Goal: Task Accomplishment & Management: Manage account settings

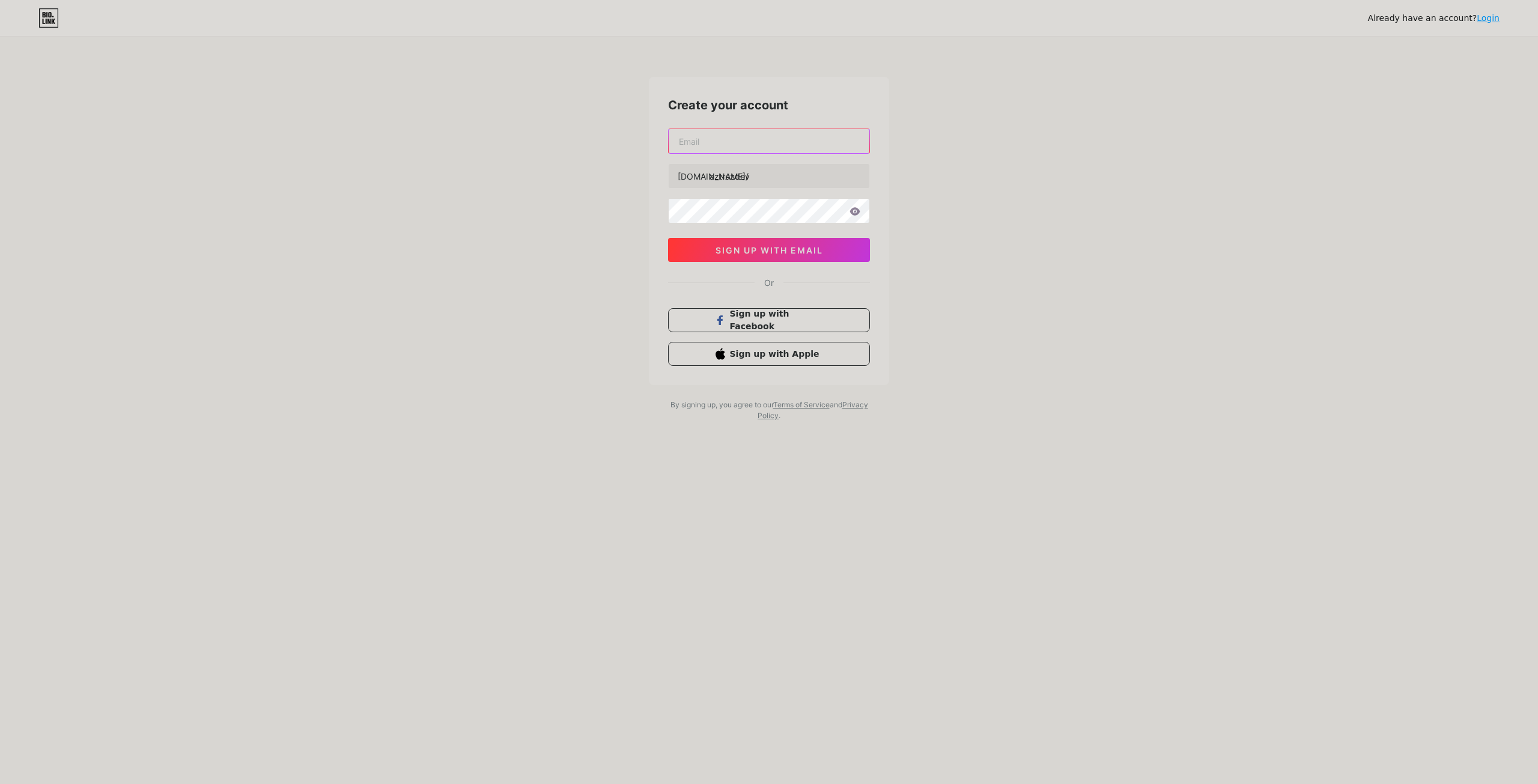
drag, startPoint x: 0, startPoint y: 0, endPoint x: 747, endPoint y: 132, distance: 758.6
click at [747, 132] on input "text" at bounding box center [769, 141] width 201 height 24
type input "aztruz1212@gmail.com"
click at [748, 252] on span "sign up with email" at bounding box center [769, 250] width 108 height 11
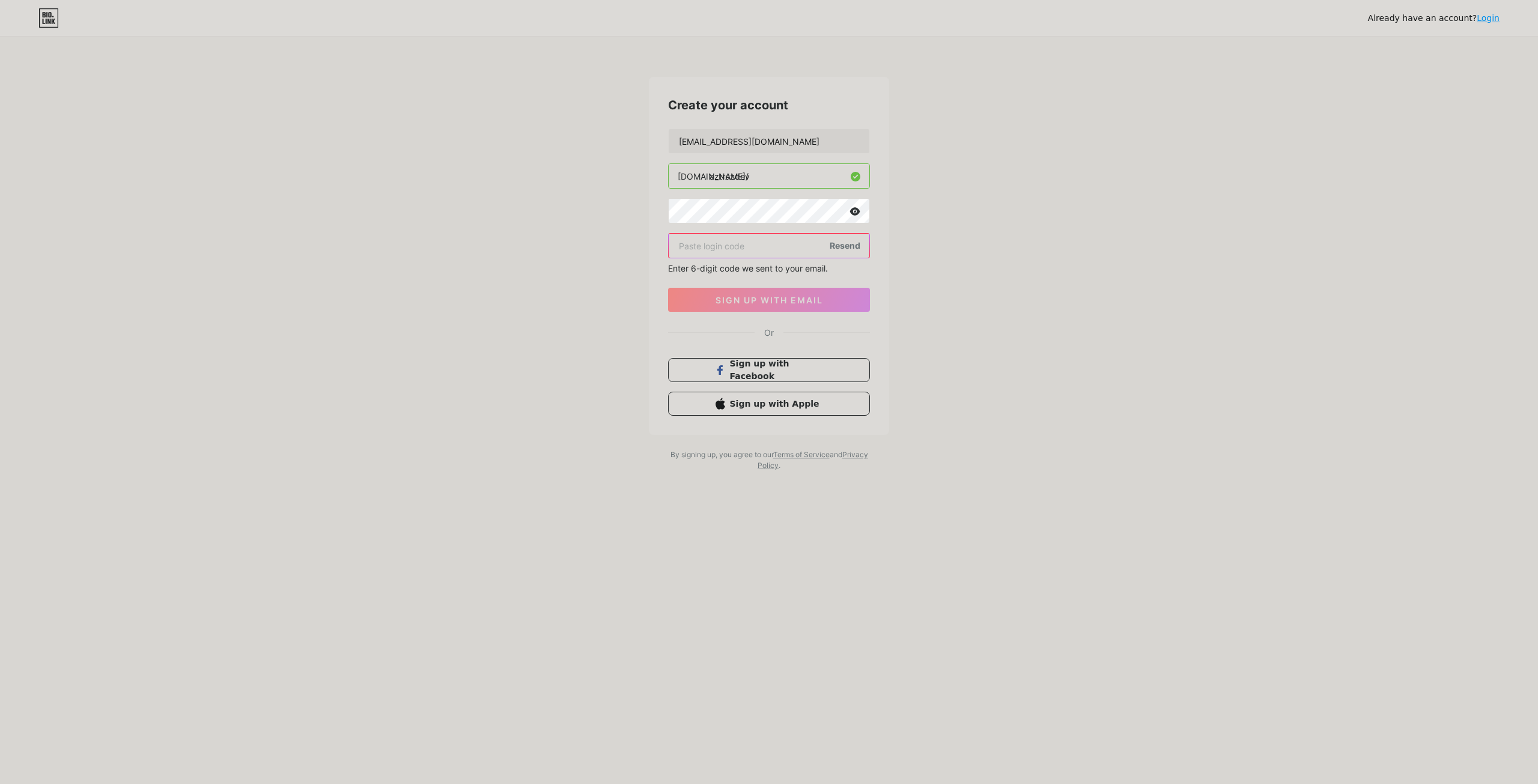
click at [768, 247] on input "text" at bounding box center [769, 246] width 201 height 24
paste input "766880"
type input "766880"
click at [761, 300] on span "sign up with email" at bounding box center [769, 300] width 108 height 11
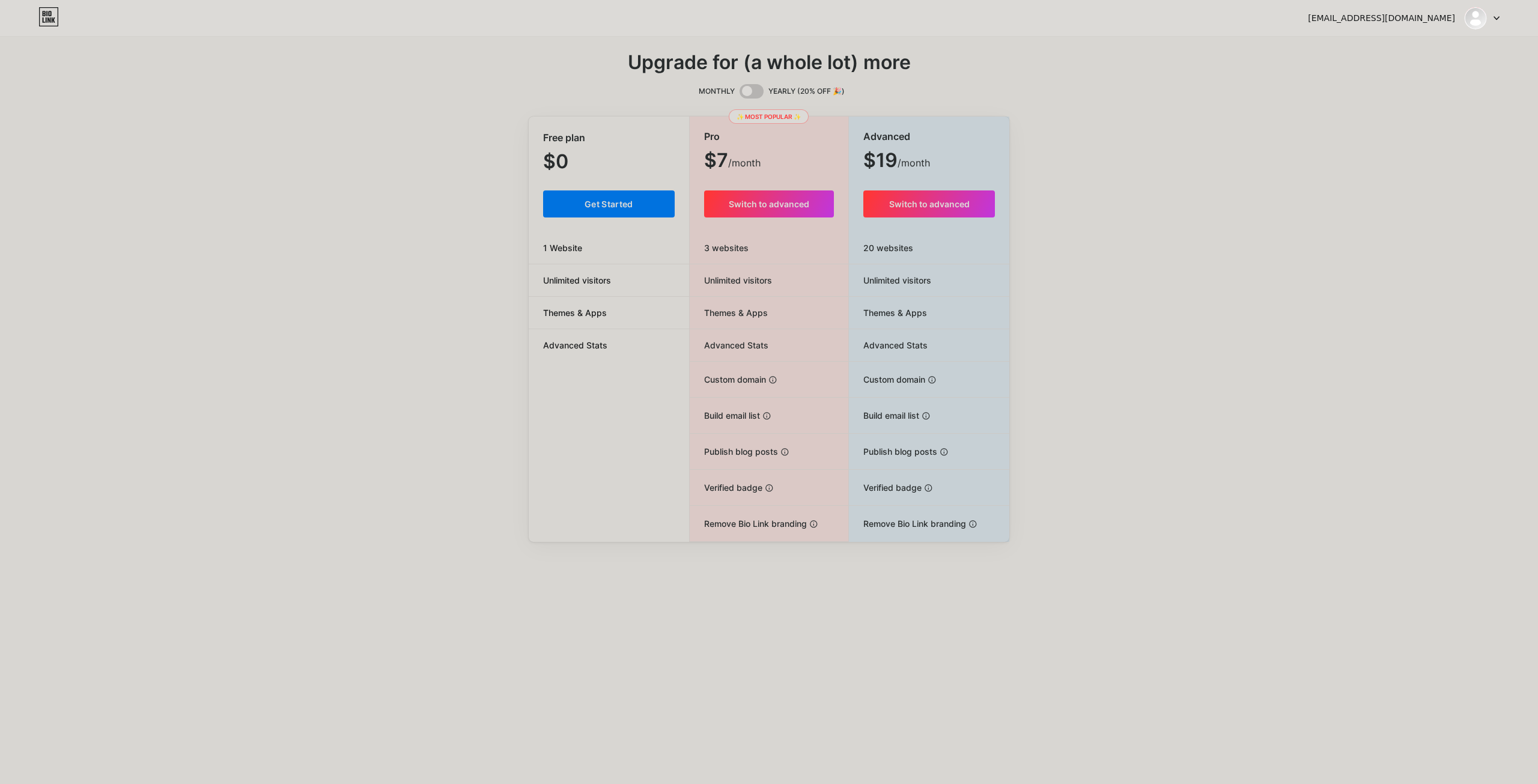
click at [612, 209] on button "Get Started" at bounding box center [608, 204] width 132 height 27
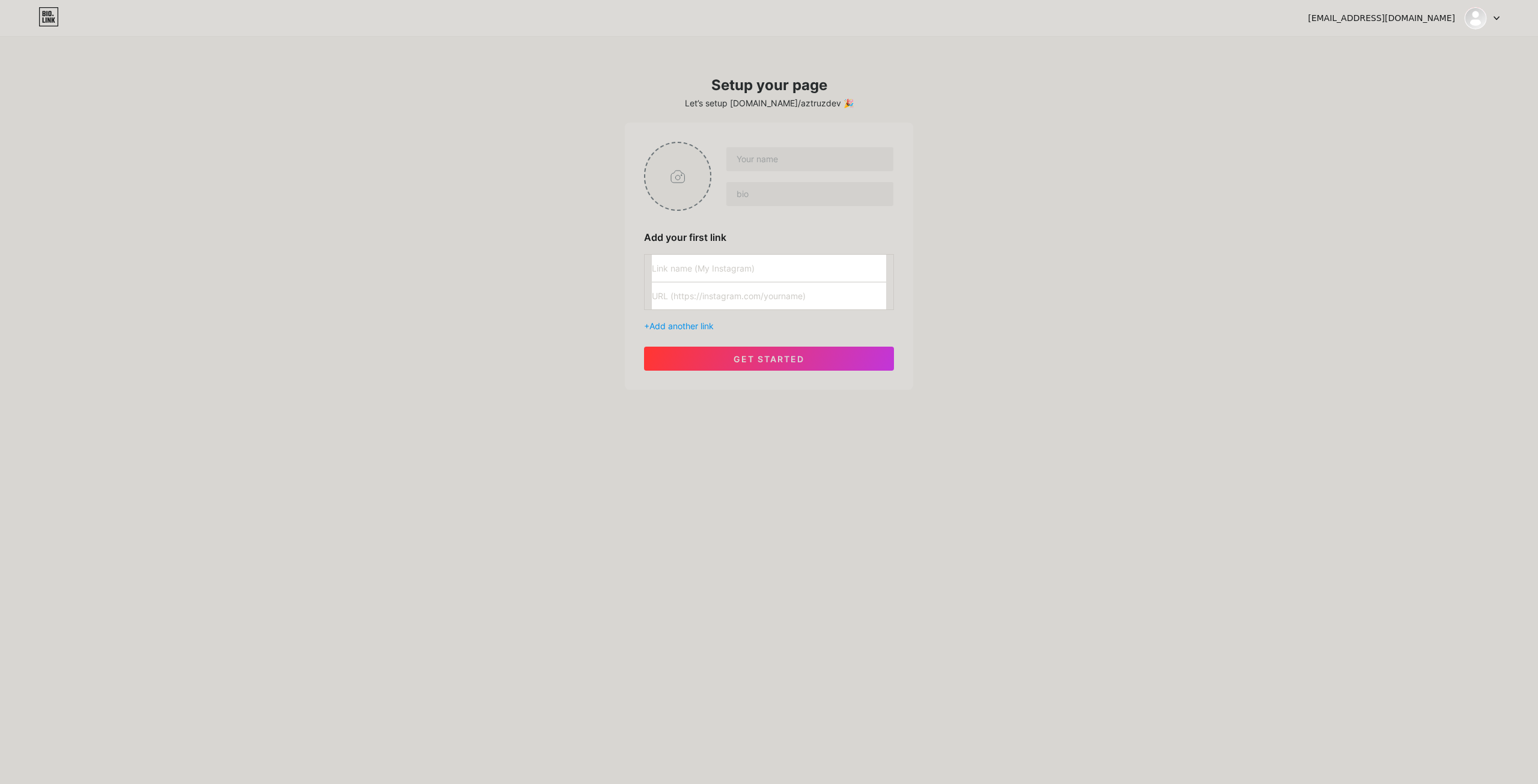
click at [688, 188] on input "file" at bounding box center [678, 176] width 65 height 66
type input "C:\fakepath\3c00c823f5e2135e2501bb42128696bd.jpg"
click at [679, 183] on img at bounding box center [677, 176] width 67 height 69
click at [706, 149] on circle at bounding box center [704, 151] width 14 height 14
click at [667, 179] on input "file" at bounding box center [678, 176] width 65 height 66
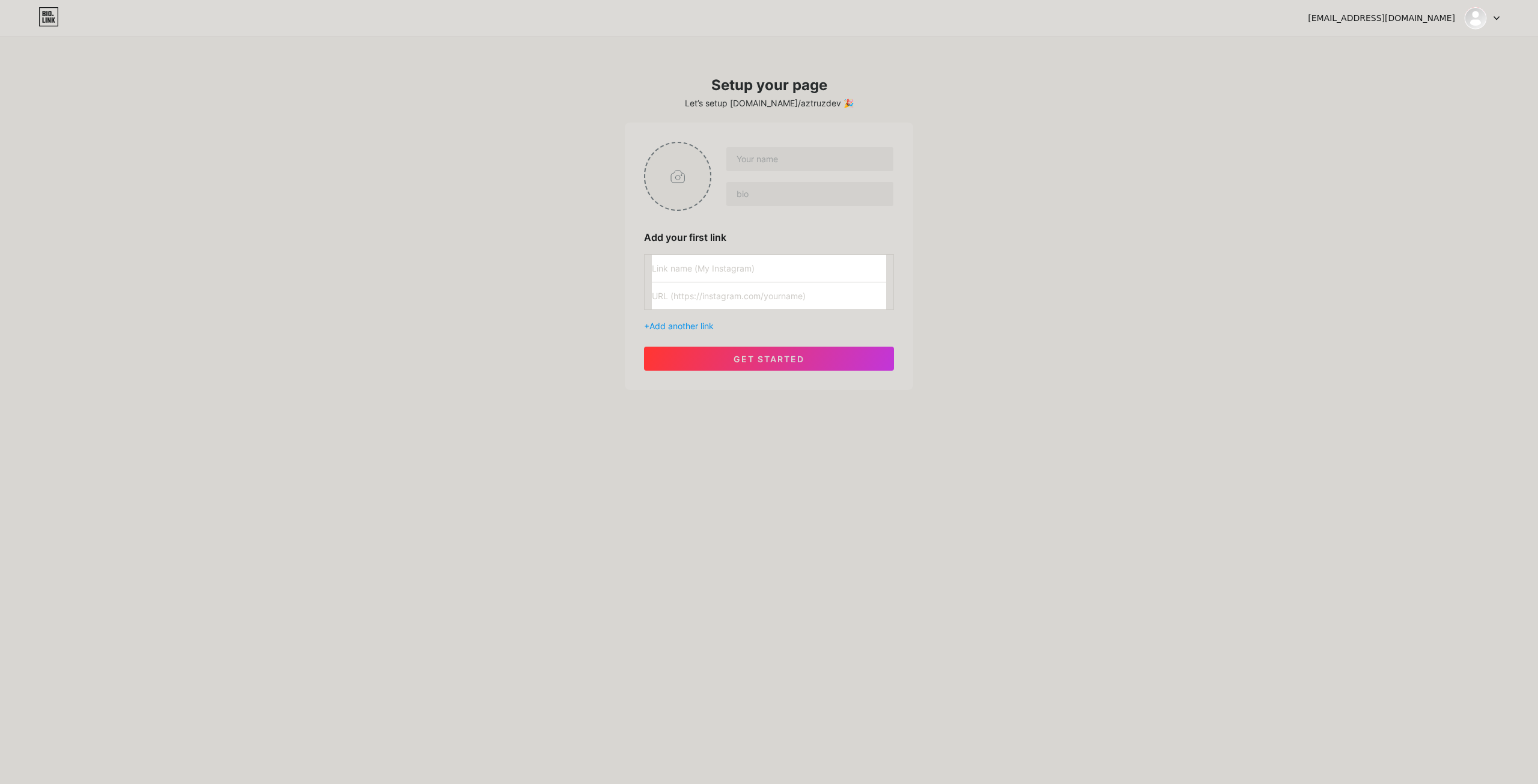
type input "C:\fakepath\c1015ba39013e7b120b7a75d8719398c.png"
click at [805, 152] on input "text" at bounding box center [810, 159] width 167 height 24
type input "[PERSON_NAME]"
click at [791, 200] on input "text" at bounding box center [810, 194] width 167 height 24
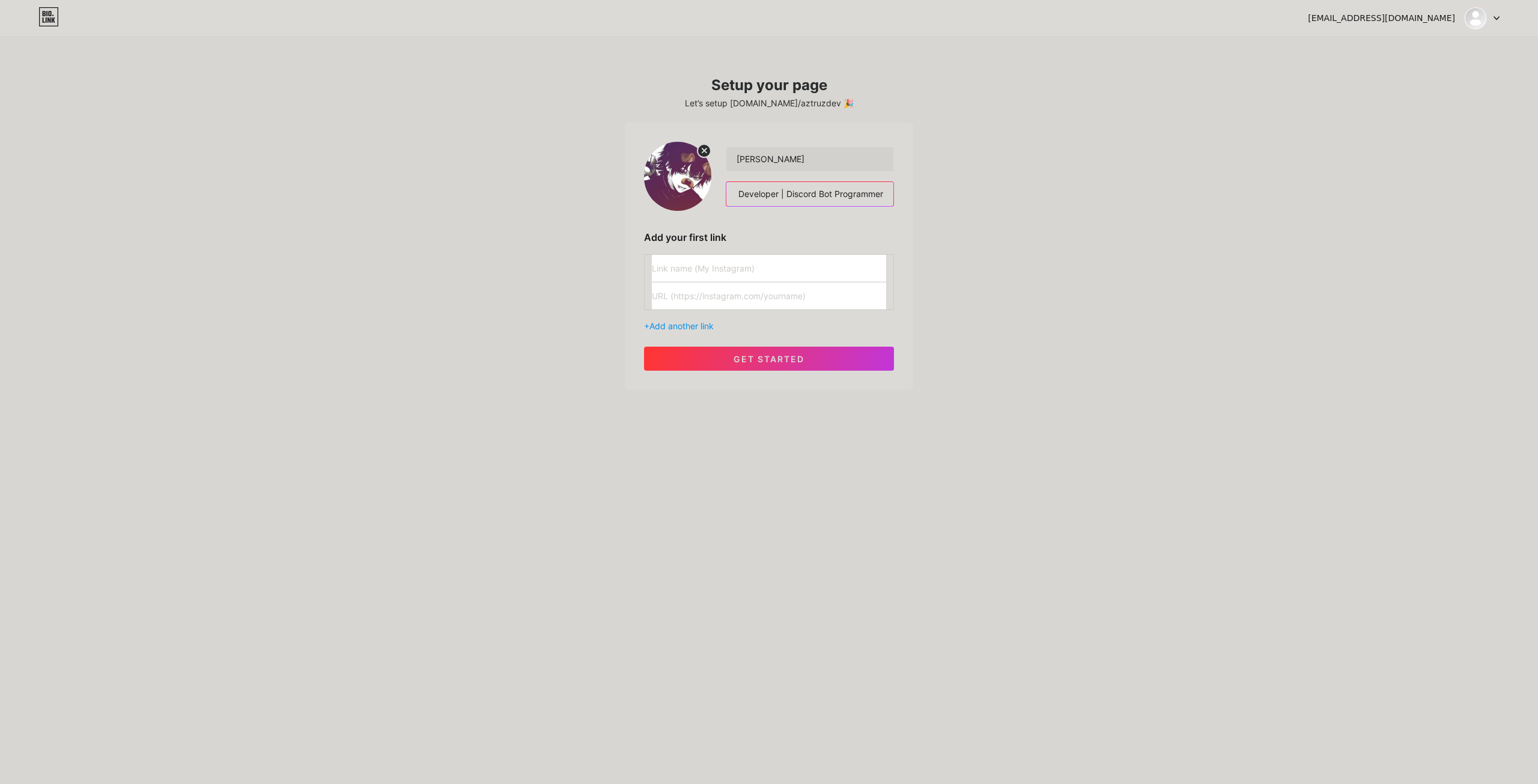
type input "Minecraft Developer | Discord Bot Programmer"
click at [807, 252] on div "Aztruz Sanchez Minecraft Developer | Discord Bot Programmer Add your first link…" at bounding box center [769, 256] width 250 height 229
click at [807, 257] on input "text" at bounding box center [769, 268] width 234 height 27
type input "aztruzxd"
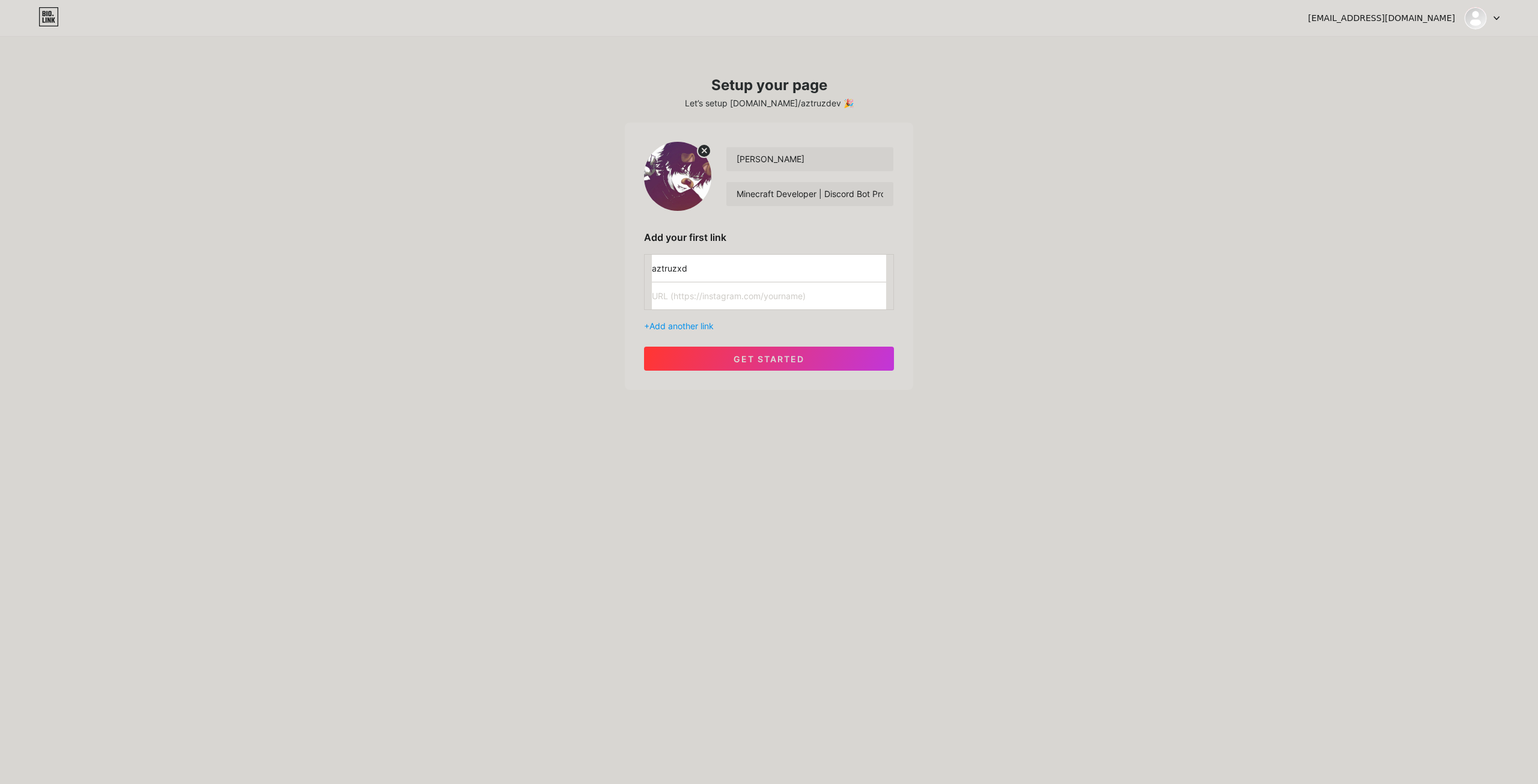
click at [765, 302] on input "text" at bounding box center [769, 296] width 234 height 27
click at [767, 277] on input "aztruzxd" at bounding box center [769, 268] width 234 height 27
type input "aztruzxd"
click at [715, 292] on input "text" at bounding box center [769, 296] width 234 height 27
type input "[URL][DOMAIN_NAME]"
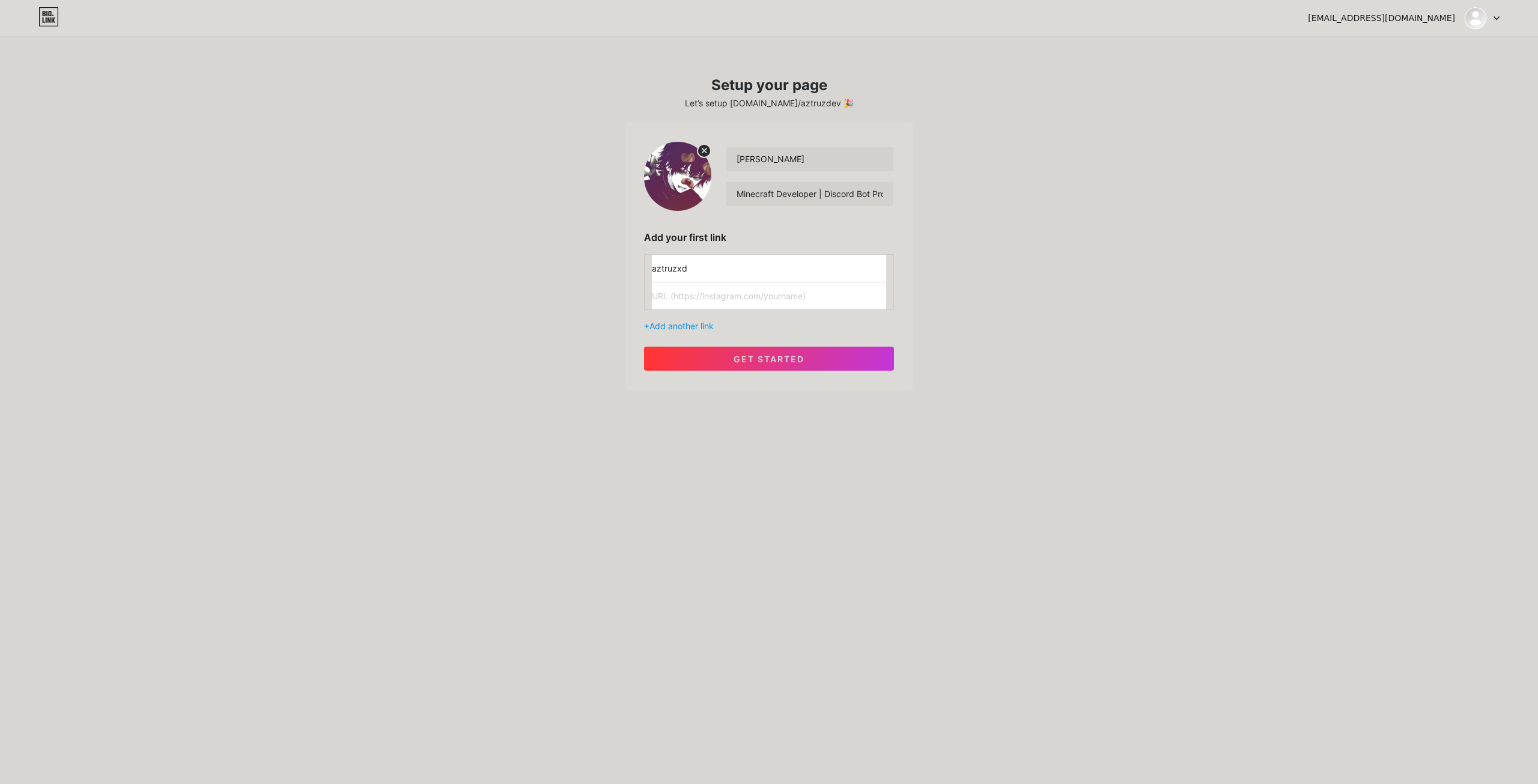
paste input "[URL][DOMAIN_NAME]"
type input "[URL][DOMAIN_NAME]"
drag, startPoint x: 402, startPoint y: 392, endPoint x: 412, endPoint y: 389, distance: 10.4
click at [402, 392] on div "aztruz1212@gmail.com Dashboard Logout Setup your page Let’s setup bio.link/aztr…" at bounding box center [769, 214] width 1538 height 428
click at [697, 331] on div "+ Add another link" at bounding box center [769, 326] width 250 height 13
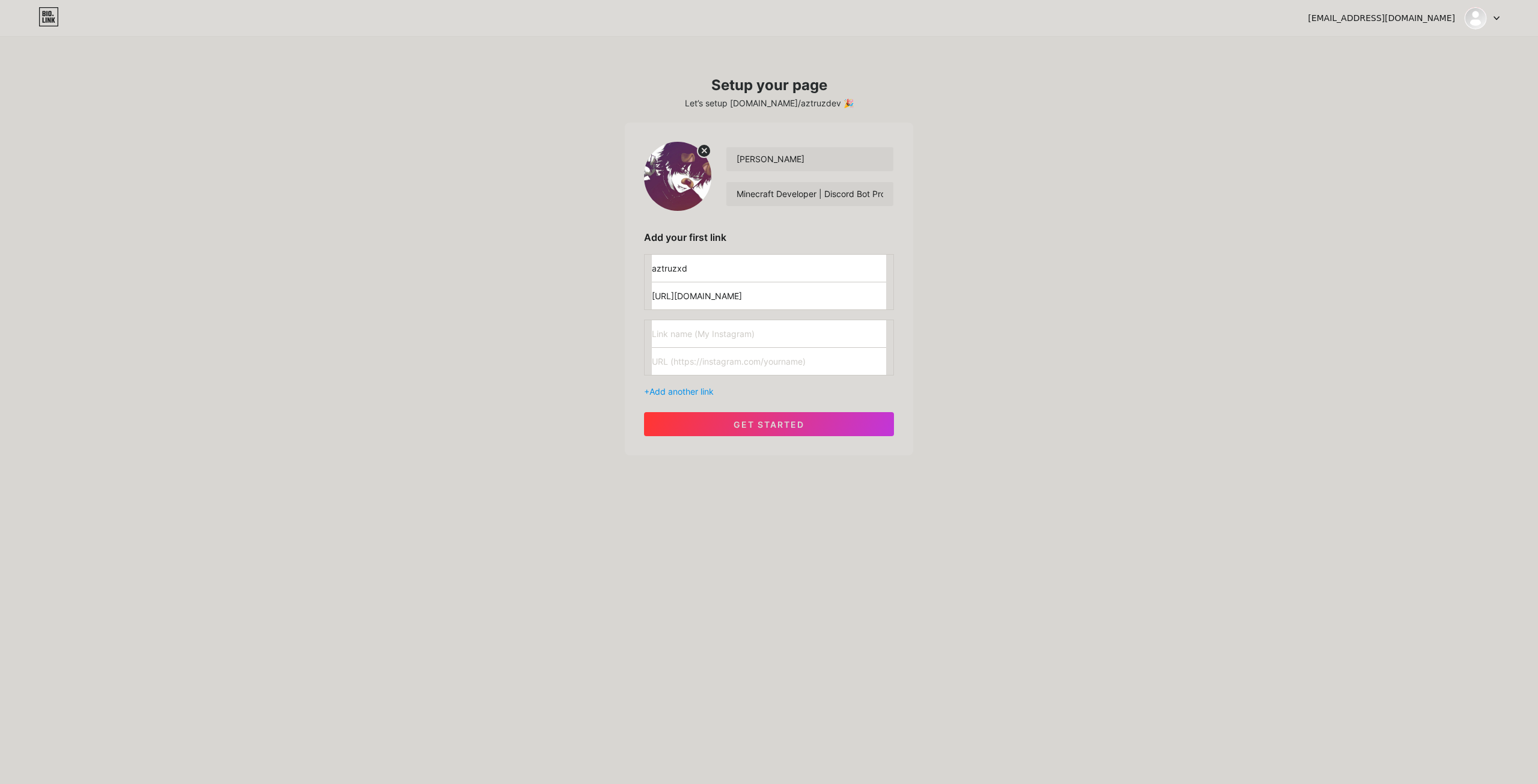
click at [711, 327] on input "text" at bounding box center [769, 334] width 234 height 27
drag, startPoint x: 762, startPoint y: 276, endPoint x: 613, endPoint y: 289, distance: 149.6
click at [614, 289] on div "aztruz1212@gmail.com Dashboard Logout Setup your page Let’s setup bio.link/aztr…" at bounding box center [769, 247] width 1538 height 494
type input "Instagram Hesabım / Instagram Account"
click at [755, 332] on input "text" at bounding box center [769, 334] width 234 height 27
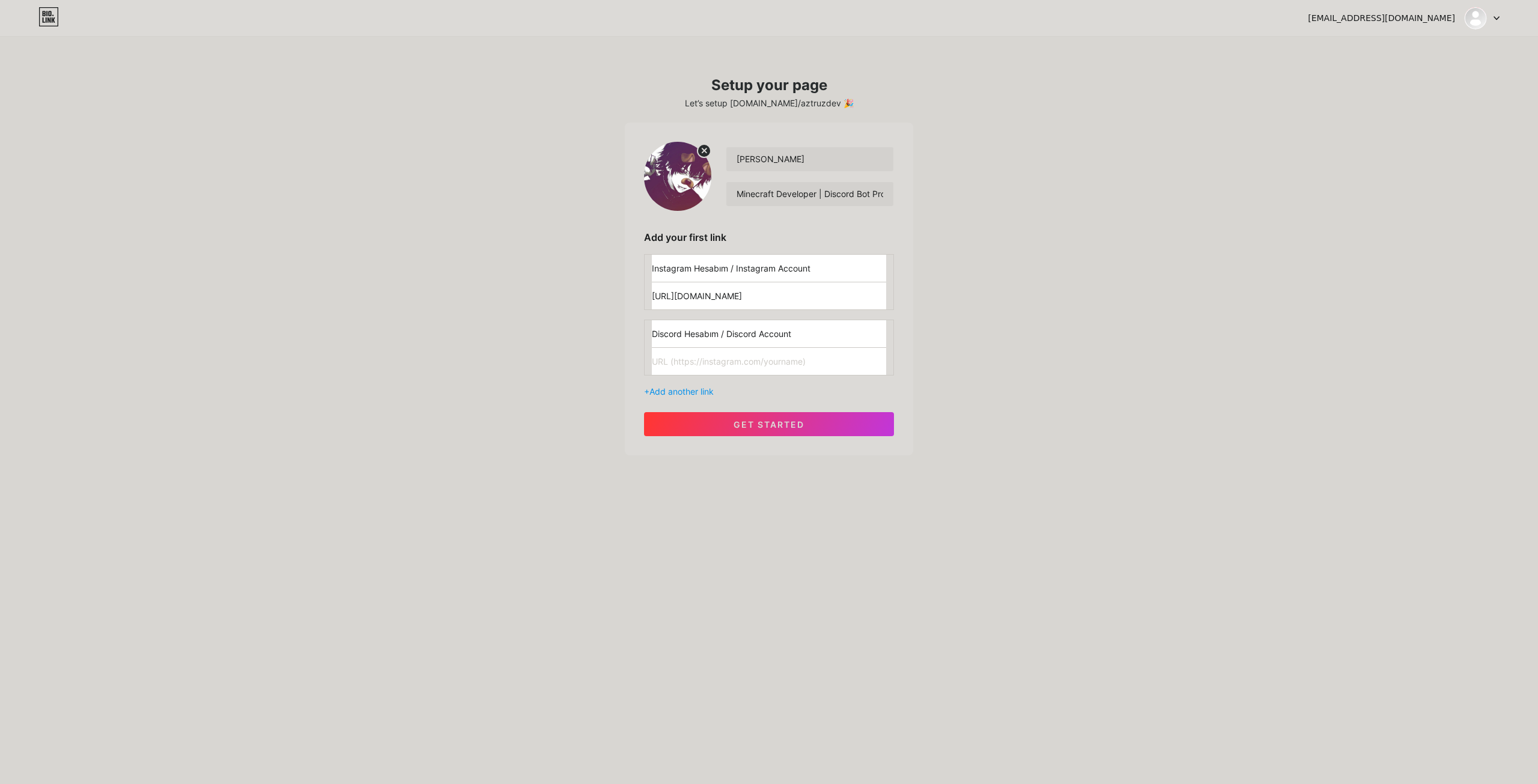
type input "Discord Hesabım / Discord Account"
click at [764, 366] on input "text" at bounding box center [769, 361] width 234 height 27
type input "discord.gg"
type input "aztruzdev"
click at [709, 391] on span "Add another link" at bounding box center [682, 391] width 64 height 11
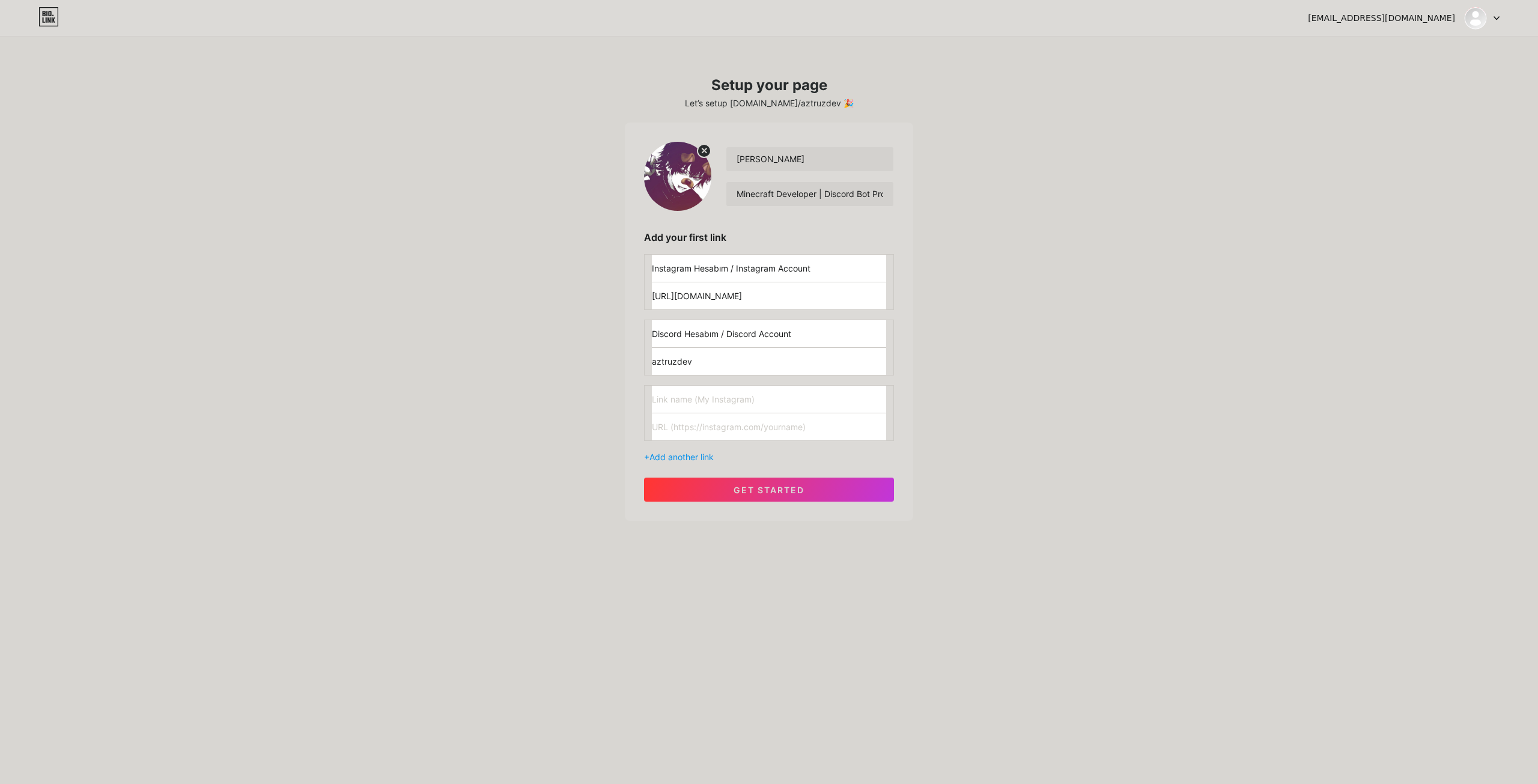
click at [706, 392] on input "text" at bounding box center [769, 400] width 234 height 27
click at [695, 394] on input "text" at bounding box center [769, 400] width 234 height 27
type input "G"
type input "[DOMAIN_NAME]"
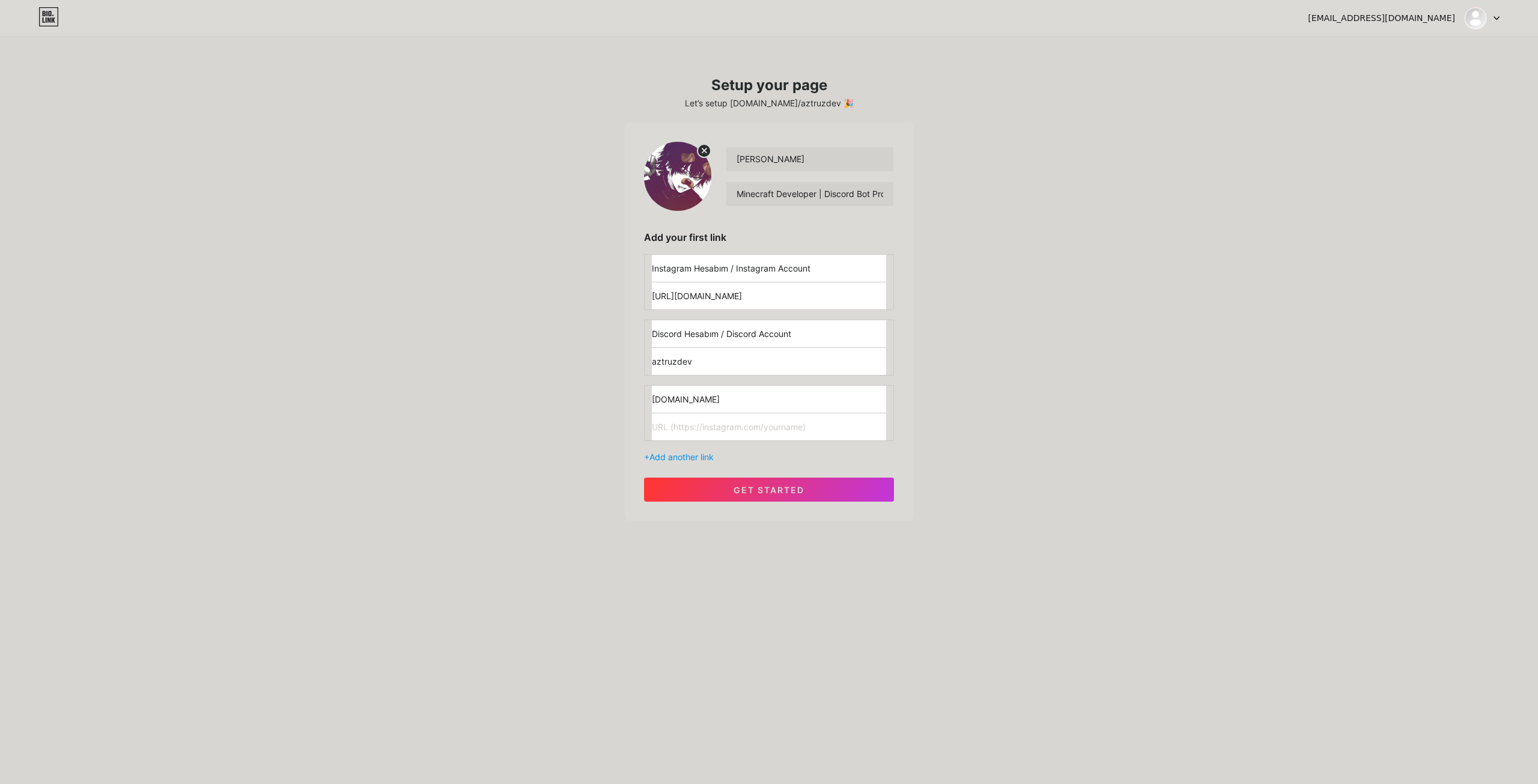
type input "[DOMAIN_NAME]"
click at [728, 427] on input "text" at bounding box center [769, 427] width 234 height 27
type input "[DOMAIN_NAME]/aztruzxd"
click at [759, 489] on span "get started" at bounding box center [769, 490] width 71 height 11
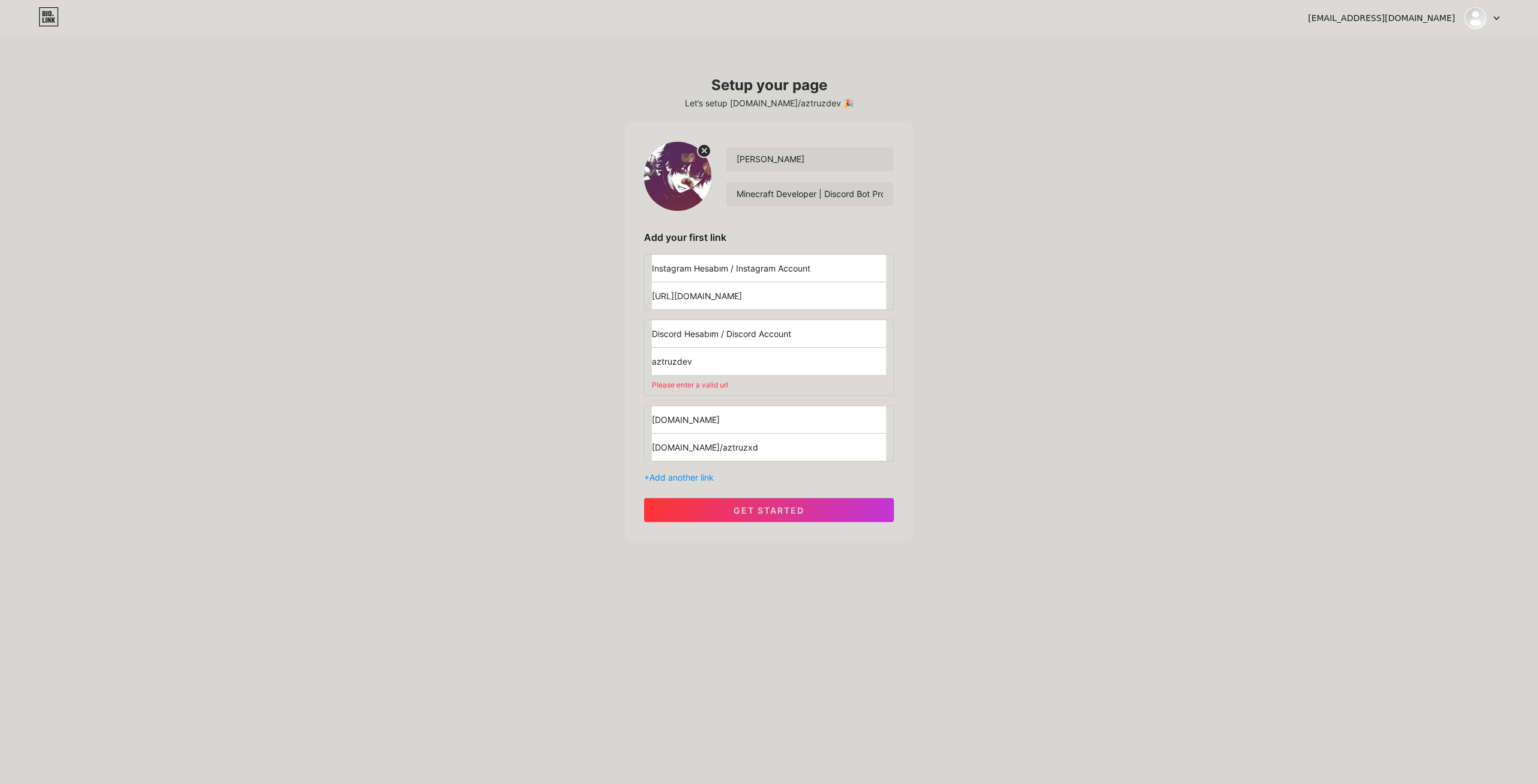
drag, startPoint x: 723, startPoint y: 366, endPoint x: 596, endPoint y: 371, distance: 127.1
click at [603, 369] on div "aztruz1212@gmail.com Dashboard Logout Setup your page Let’s setup bio.link/aztr…" at bounding box center [769, 289] width 1538 height 580
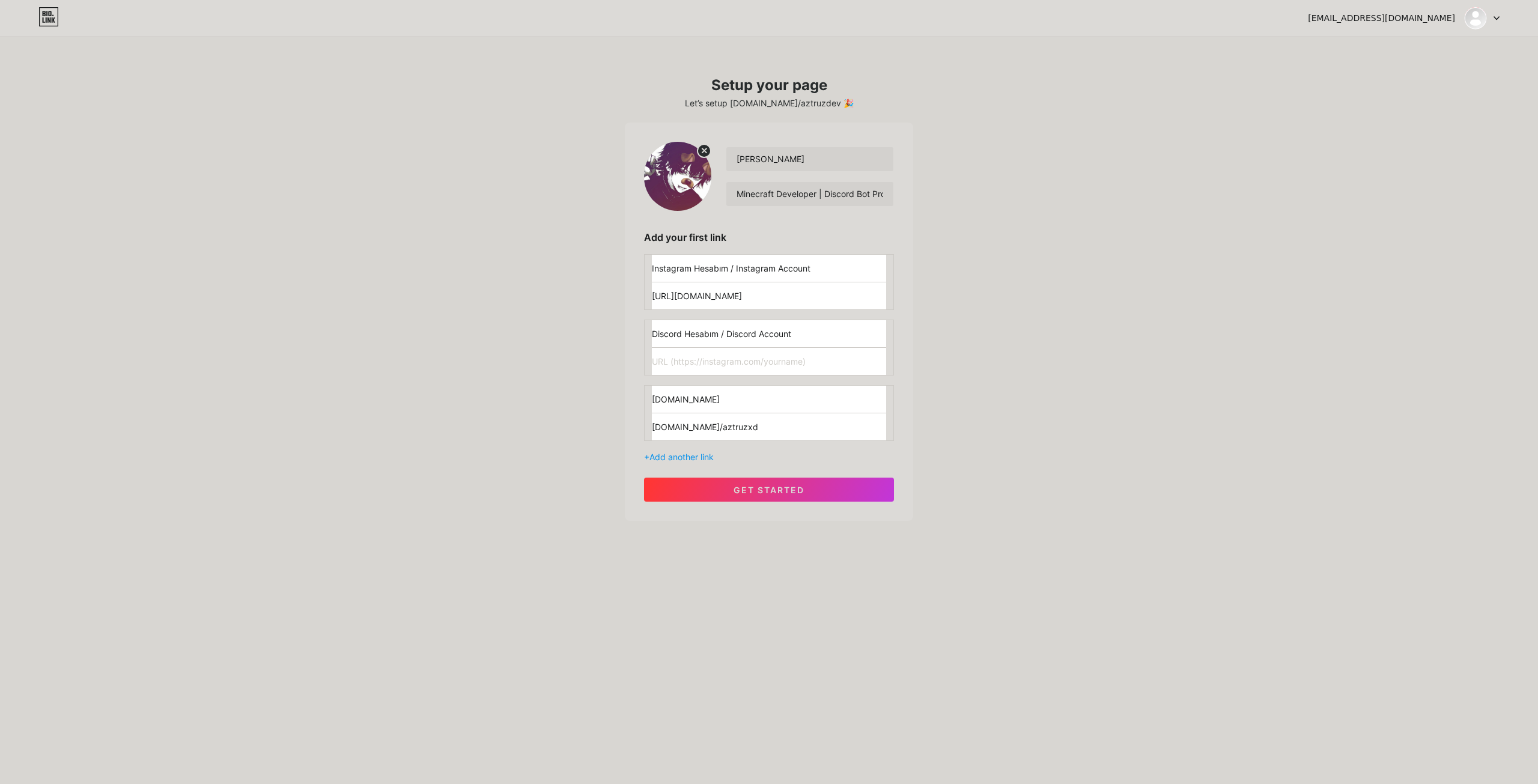
paste input "http://discord.com/users/798857899056037898"
type input "http://discord.com/users/798857899056037898"
click at [770, 491] on span "get started" at bounding box center [769, 490] width 71 height 11
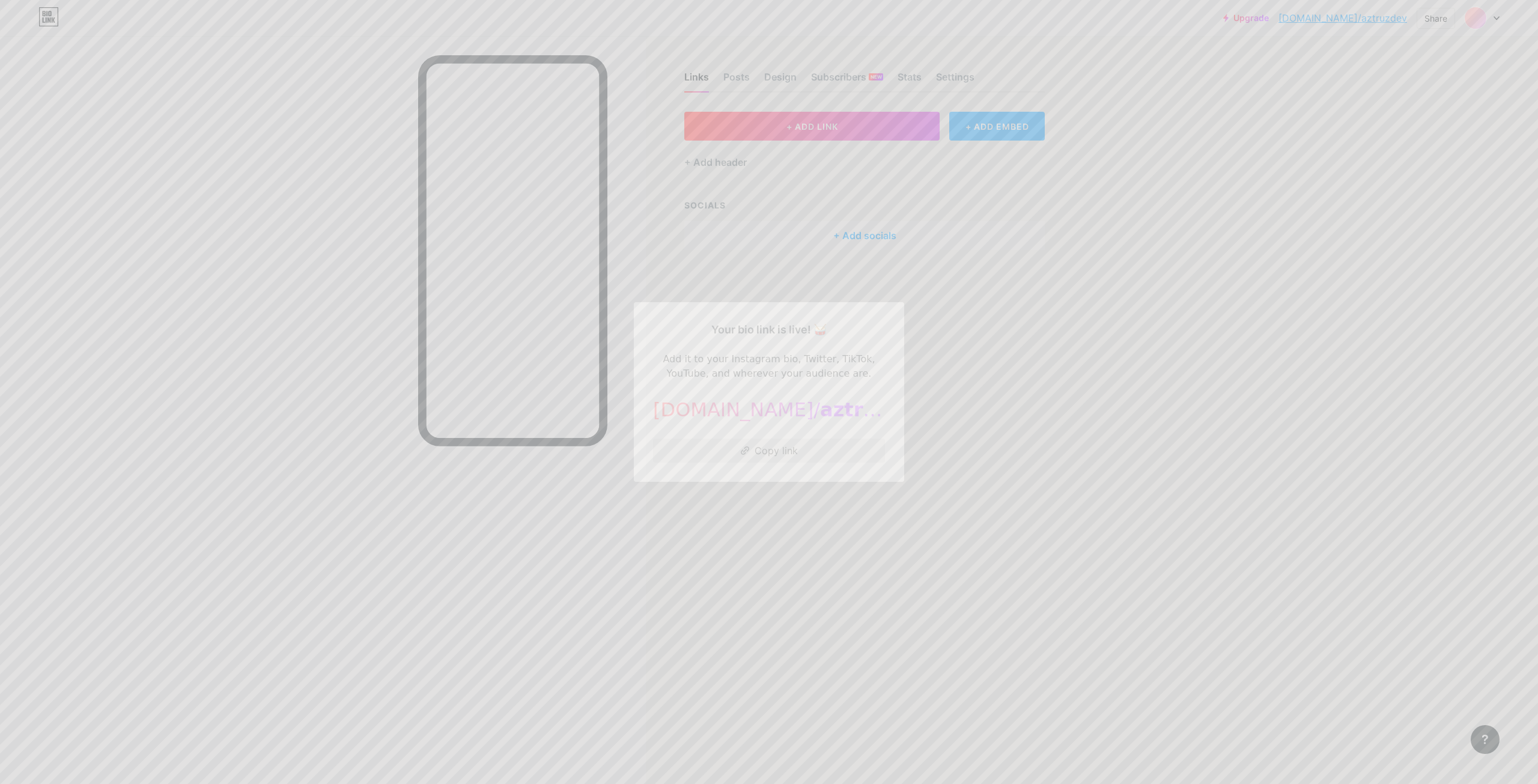
click at [801, 455] on button "Copy link" at bounding box center [769, 451] width 232 height 24
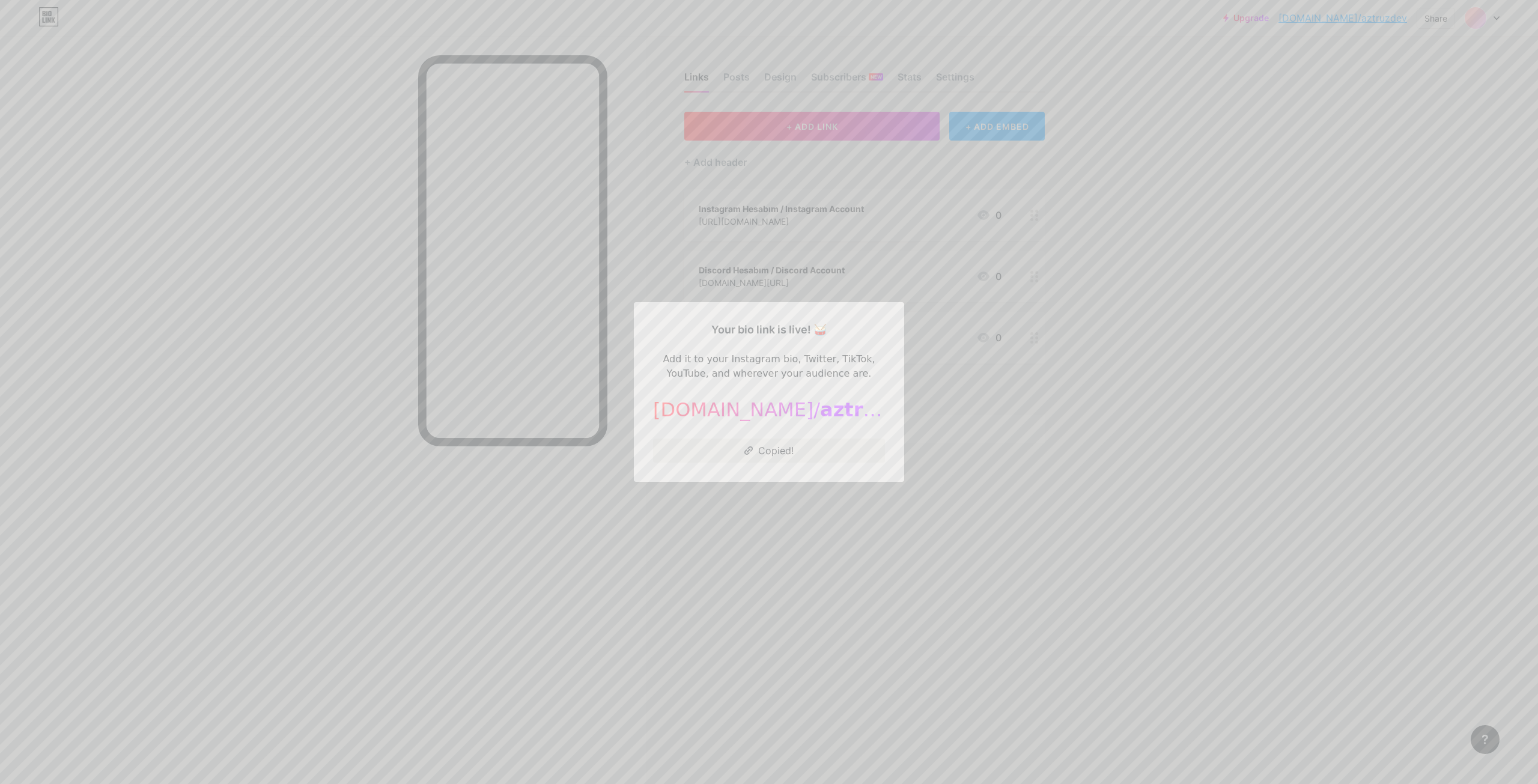
click at [970, 372] on div at bounding box center [769, 392] width 1538 height 784
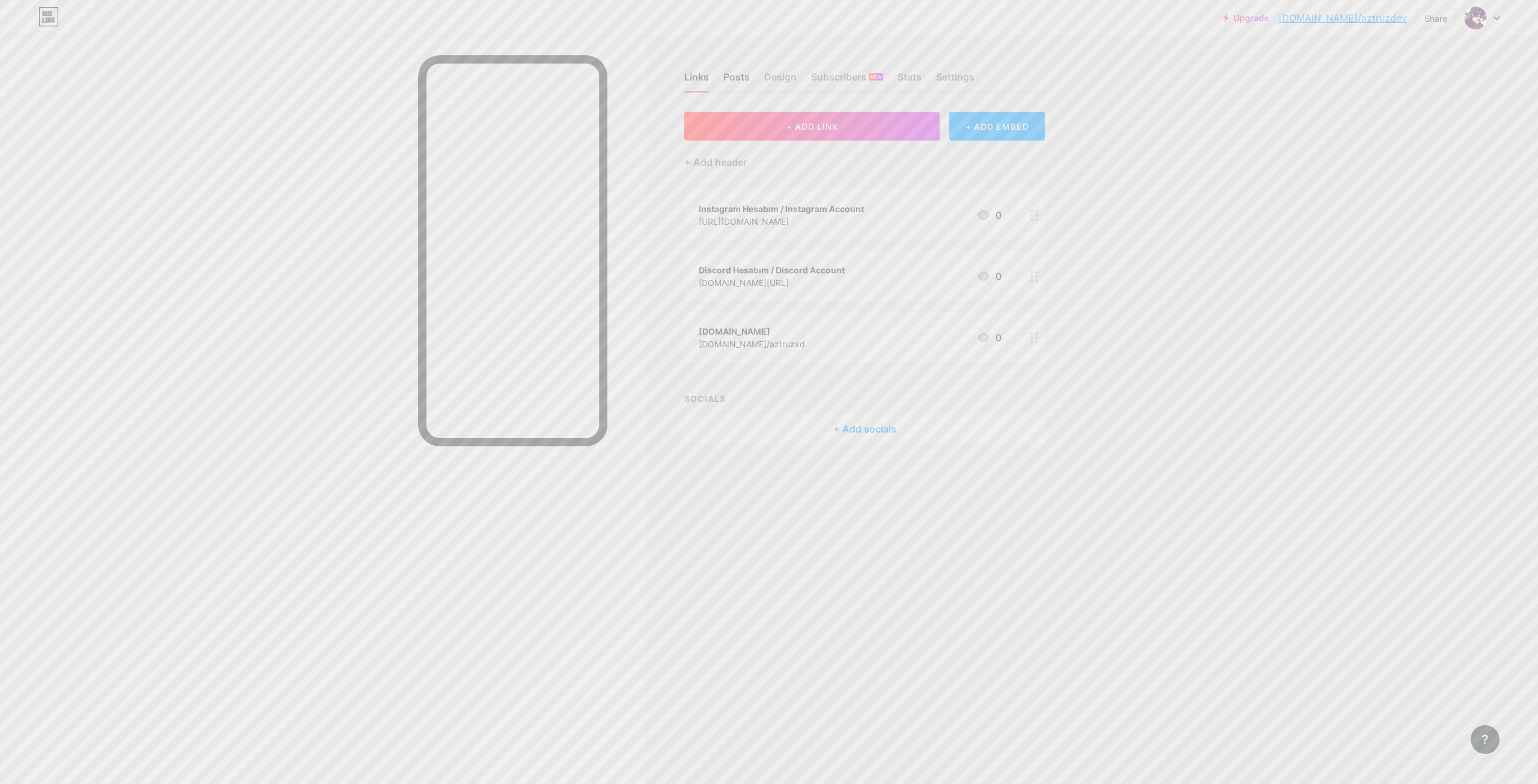
click at [732, 82] on div "Posts" at bounding box center [737, 80] width 26 height 22
click at [783, 69] on div "Links Posts Design Subscribers NEW Stats Settings" at bounding box center [865, 72] width 360 height 42
click at [785, 75] on div "Design" at bounding box center [780, 80] width 32 height 22
click at [708, 79] on div "Links" at bounding box center [697, 80] width 25 height 22
click at [890, 416] on div "+ Add socials" at bounding box center [865, 429] width 360 height 29
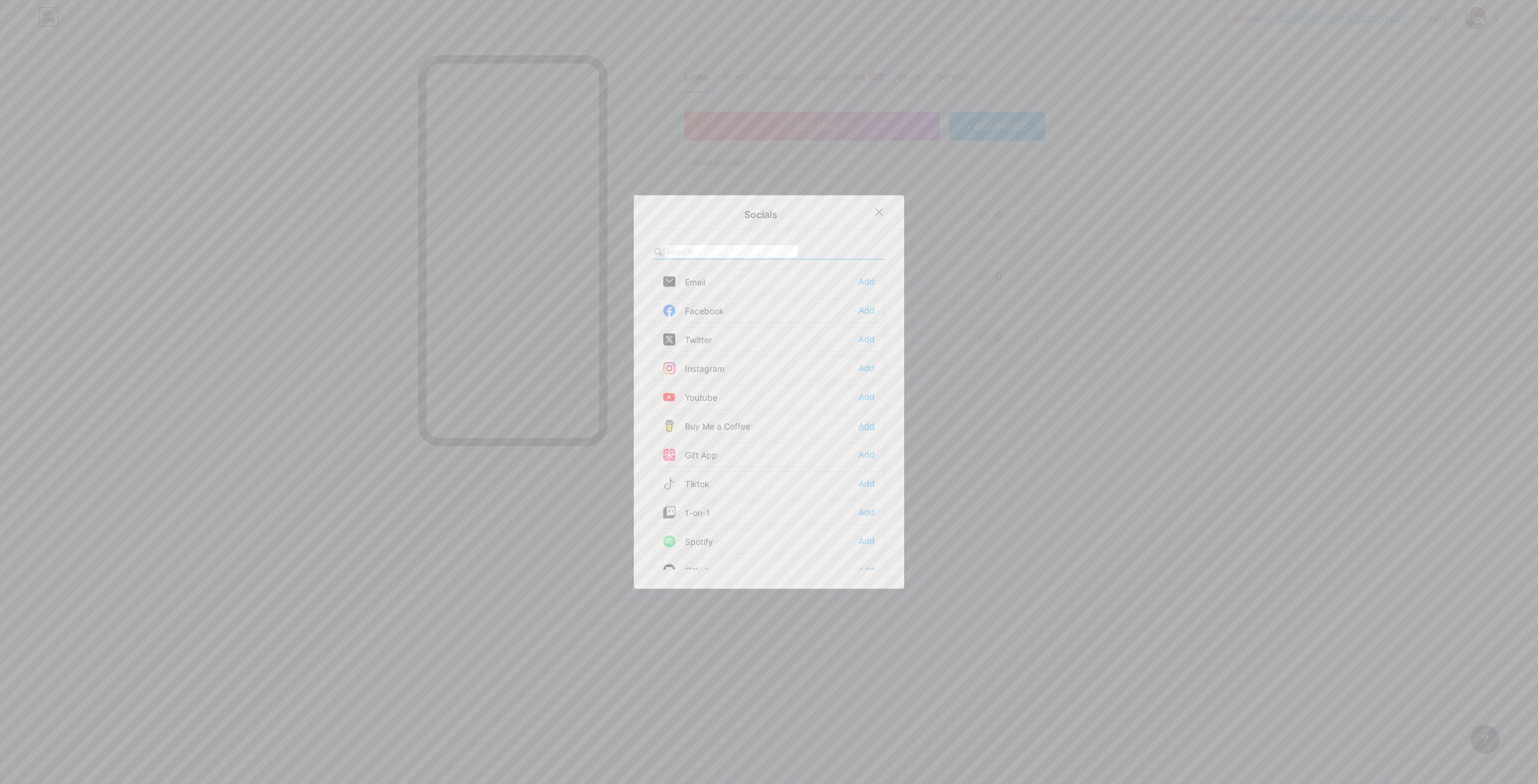
click at [867, 430] on div "Add" at bounding box center [867, 426] width 17 height 12
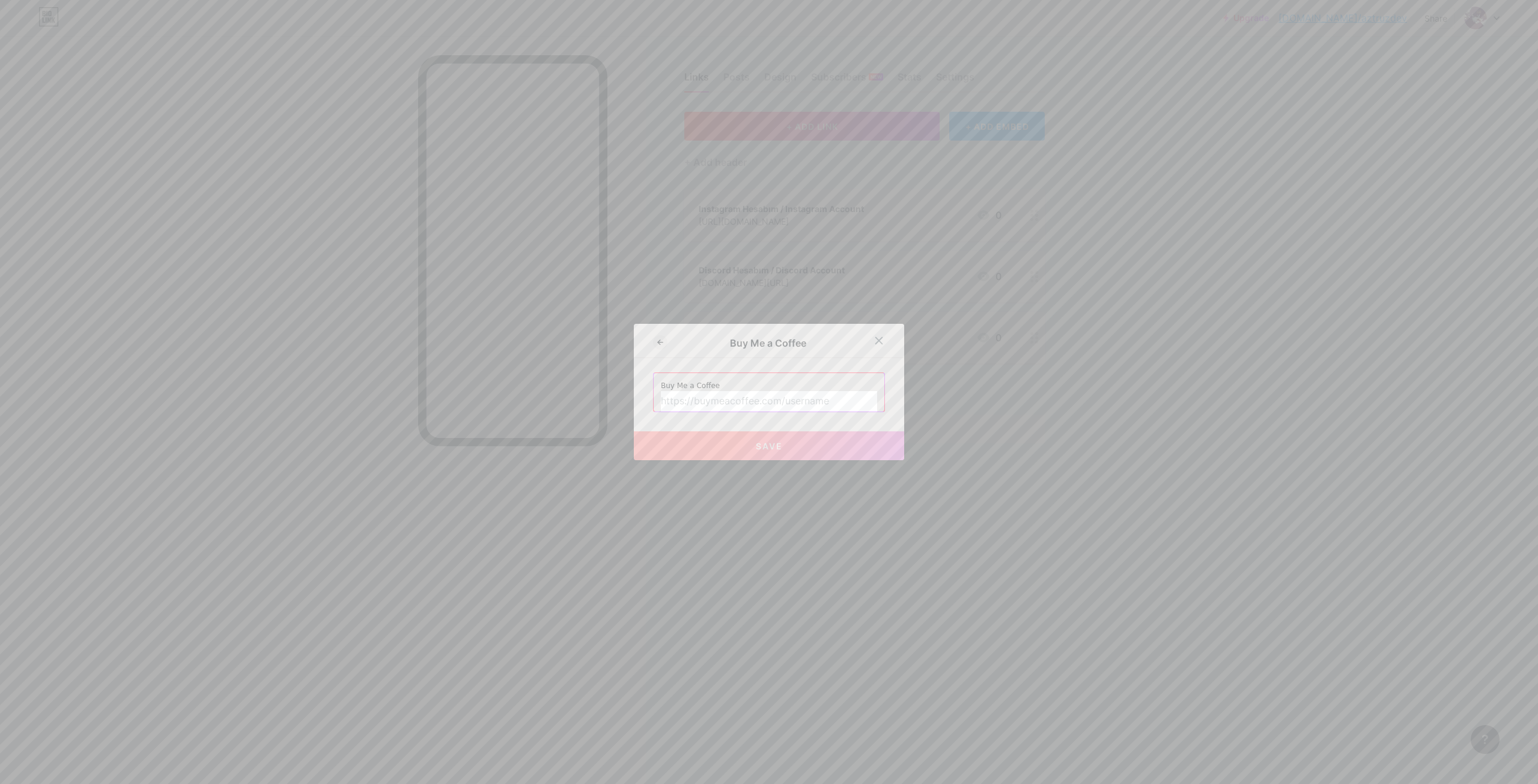
click at [765, 398] on input "text" at bounding box center [769, 401] width 216 height 20
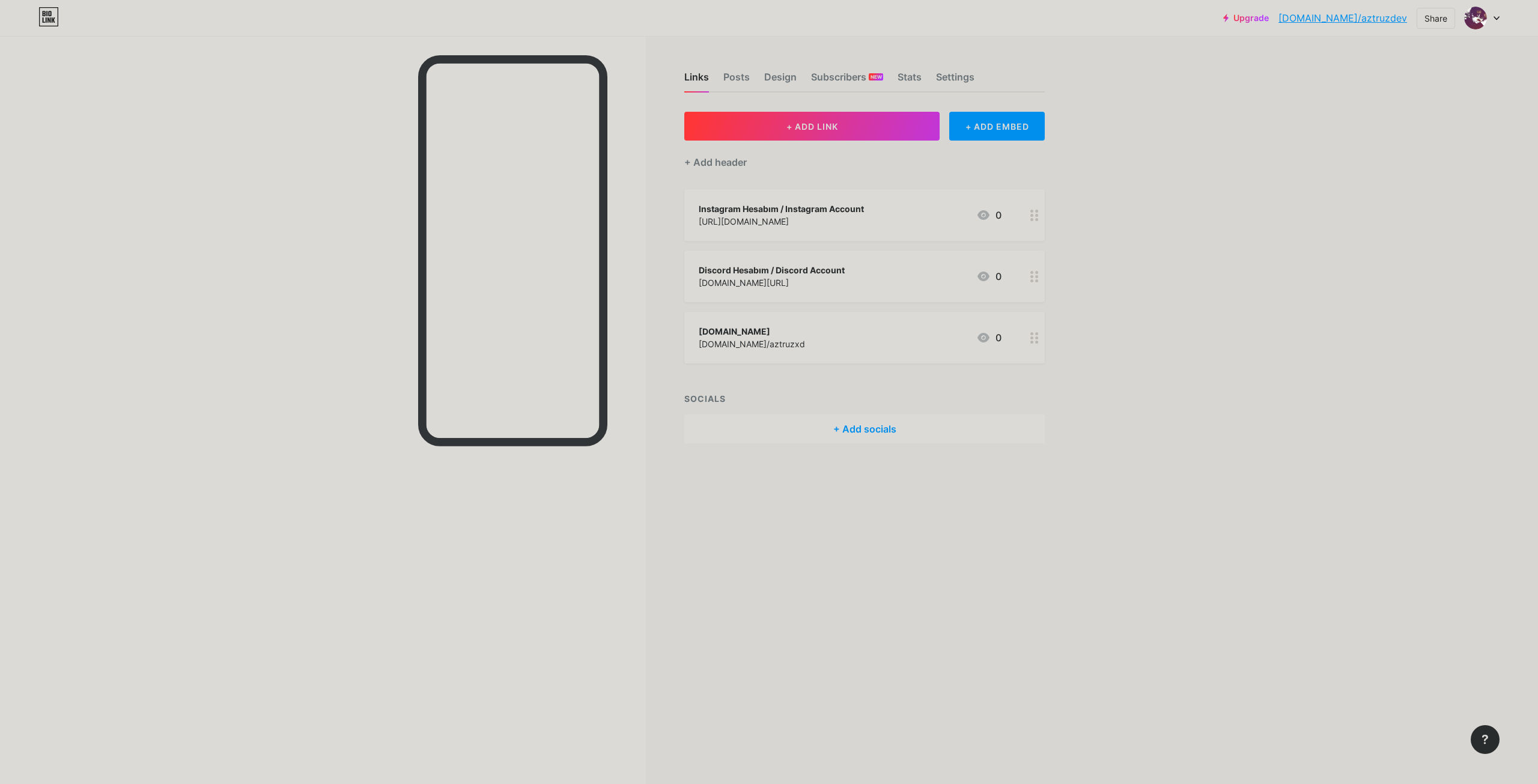
click at [859, 433] on div "+ Add socials" at bounding box center [865, 429] width 360 height 29
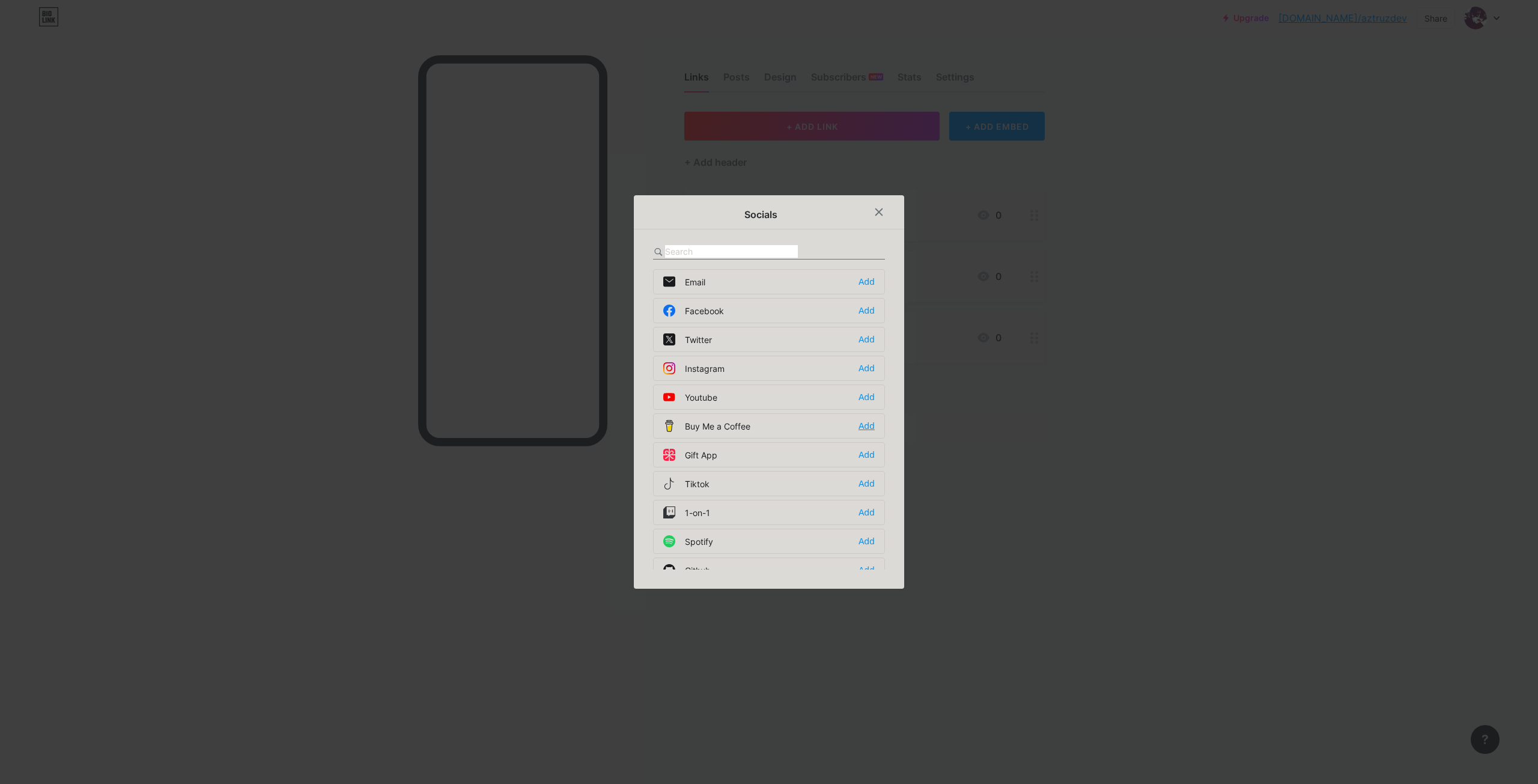
click at [860, 429] on div "Add" at bounding box center [867, 426] width 17 height 12
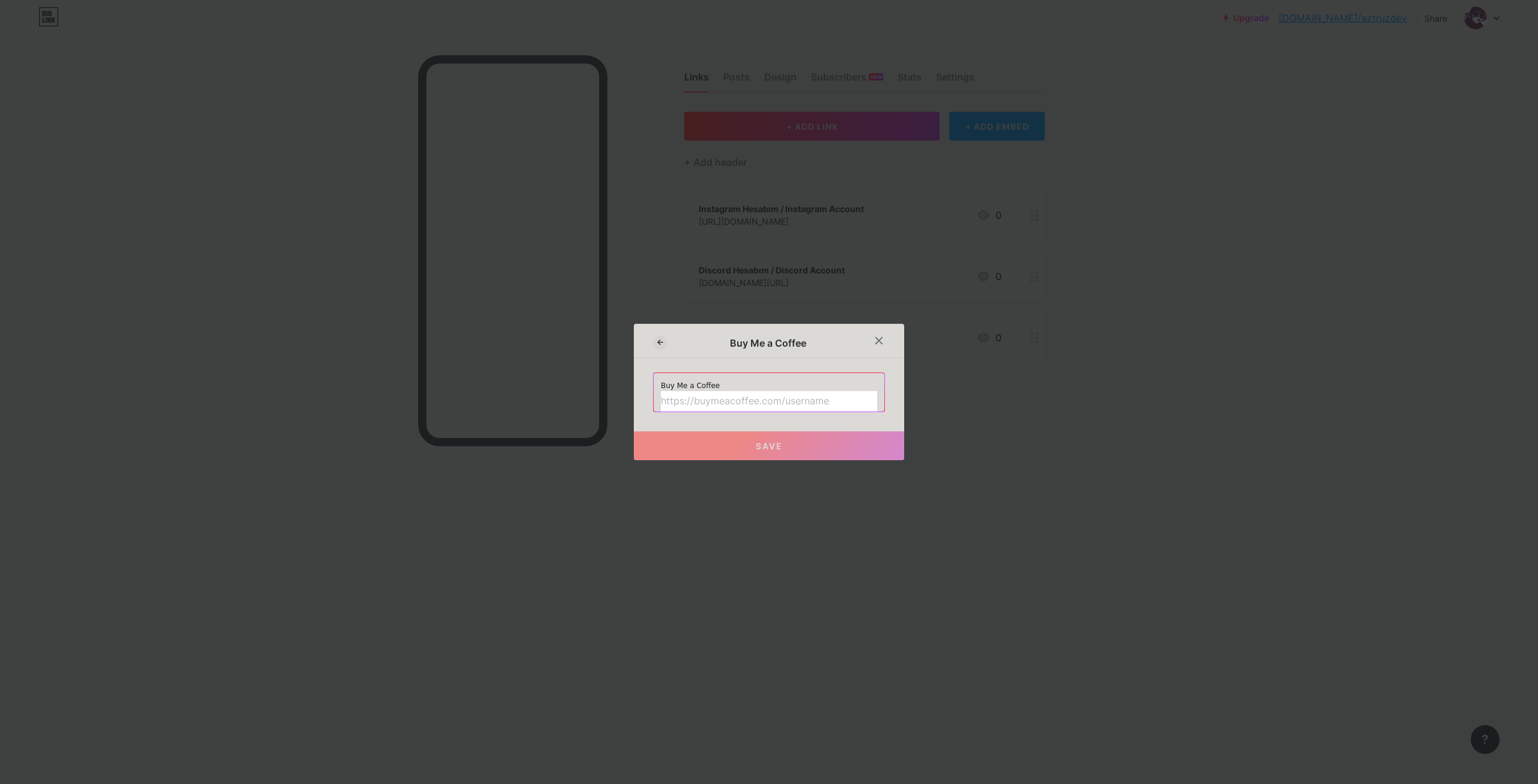
click at [805, 398] on input "text" at bounding box center [769, 401] width 216 height 20
paste input "[URL][DOMAIN_NAME]"
type input "[URL][DOMAIN_NAME]"
click at [789, 433] on button "Save" at bounding box center [769, 446] width 271 height 29
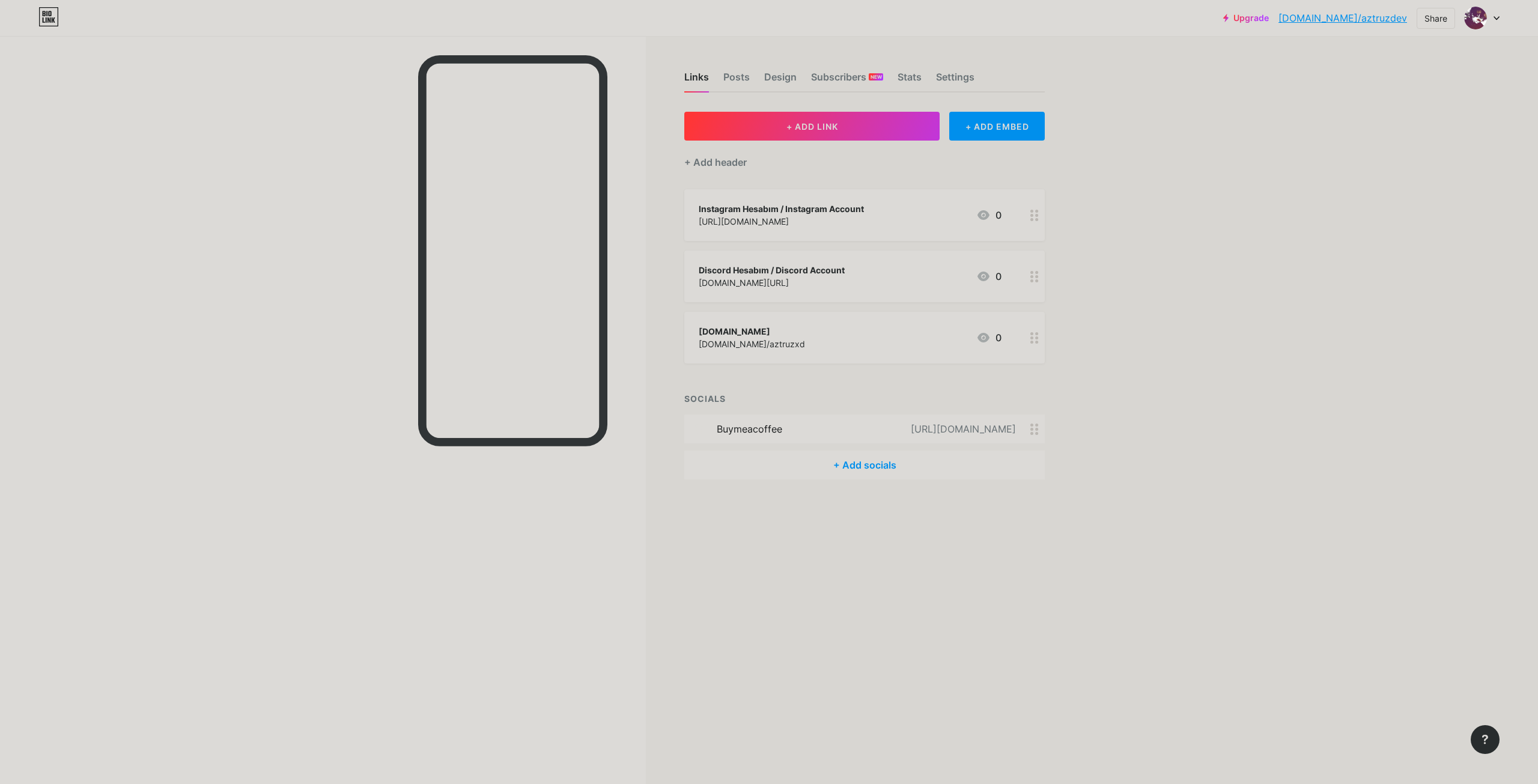
click at [881, 343] on div "[DOMAIN_NAME] [DOMAIN_NAME]/aztruzxd 0" at bounding box center [850, 338] width 303 height 28
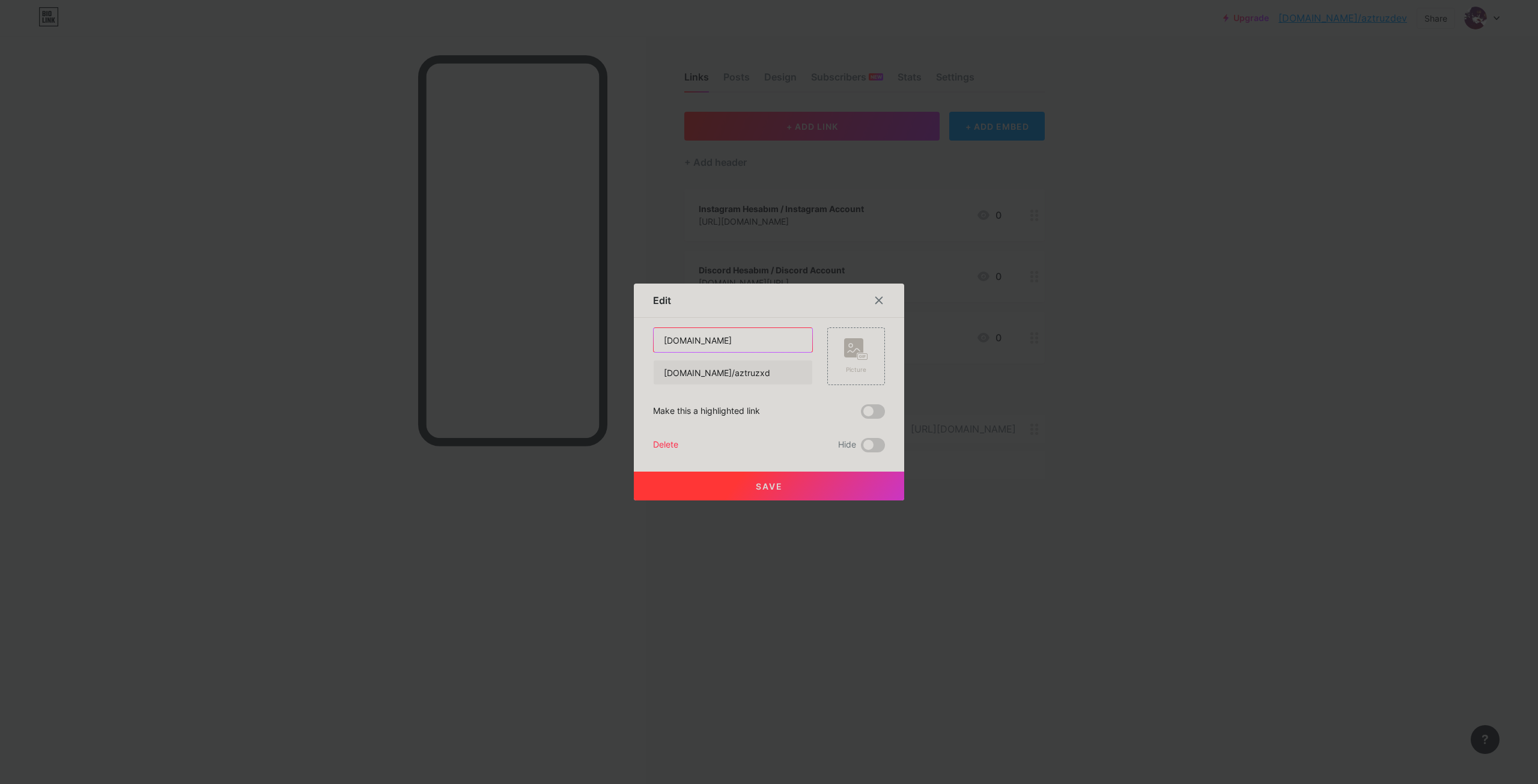
drag, startPoint x: 712, startPoint y: 351, endPoint x: 643, endPoint y: 347, distance: 69.1
click at [644, 347] on div "Edit Content YouTube Play YouTube video without leaving your page. ADD Vimeo Pl…" at bounding box center [769, 392] width 271 height 217
type input "[DOMAIN_NAME]"
click at [761, 481] on span "Save" at bounding box center [770, 486] width 27 height 11
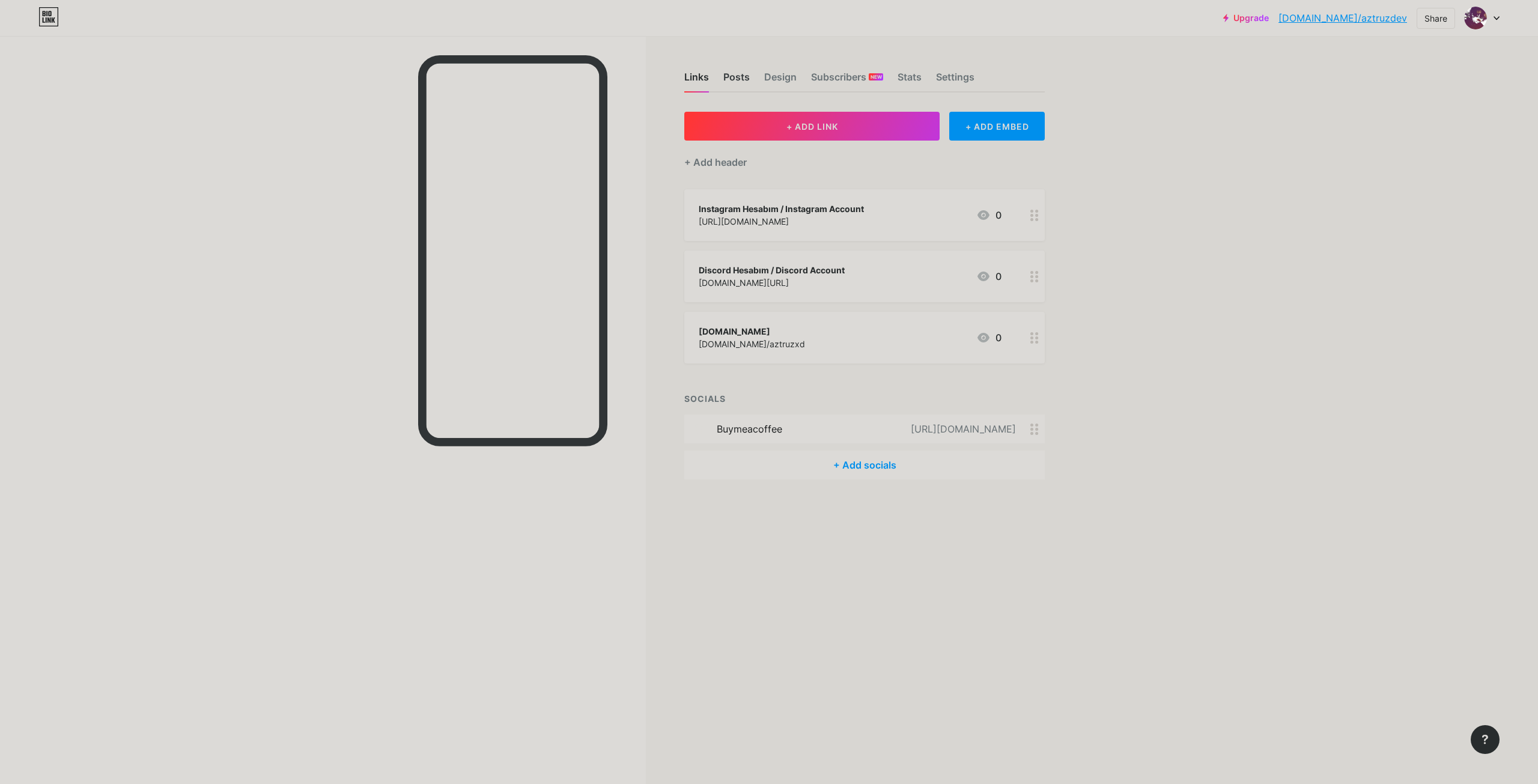
click at [738, 79] on div "Posts" at bounding box center [737, 80] width 26 height 22
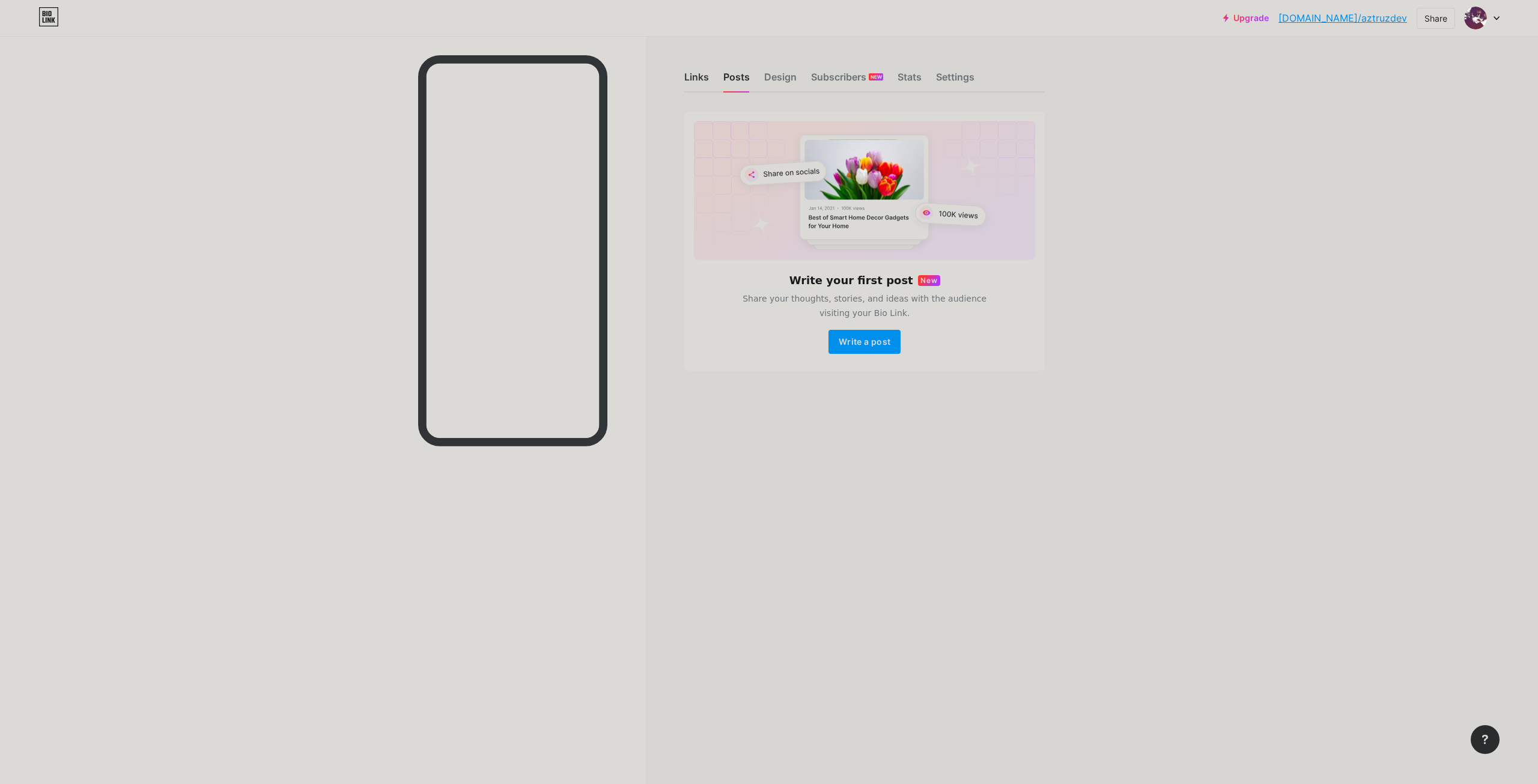
click at [706, 74] on div "Links" at bounding box center [697, 80] width 25 height 22
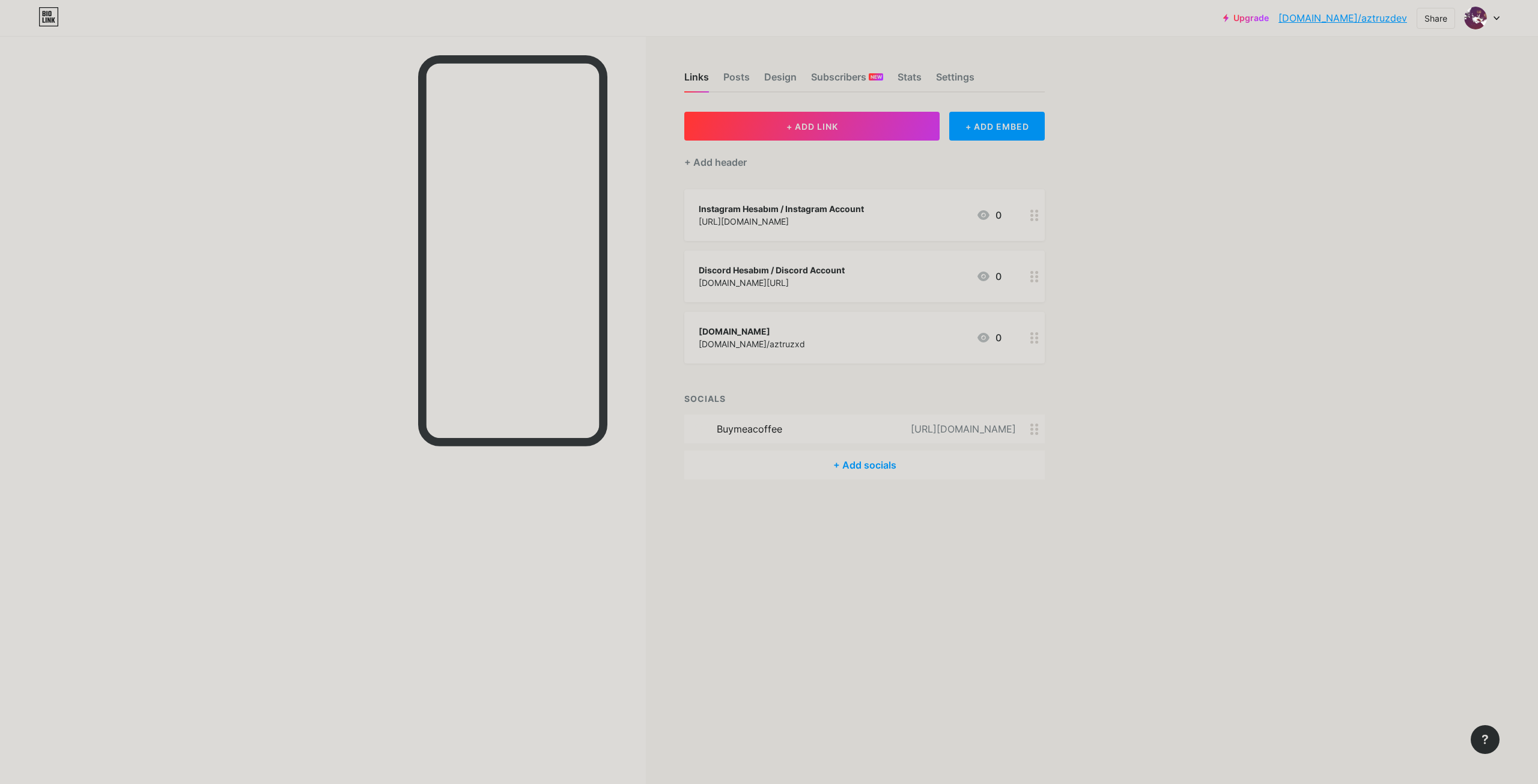
click at [287, 35] on div "Upgrade [DOMAIN_NAME]/aztruz... [DOMAIN_NAME]/aztruzdev Share Switch accounts […" at bounding box center [769, 18] width 1538 height 36
click at [1359, 14] on link "[DOMAIN_NAME]/aztruzdev" at bounding box center [1343, 17] width 129 height 14
